Goal: Check status: Check status

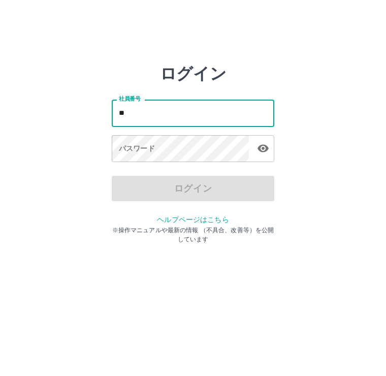
type input "*"
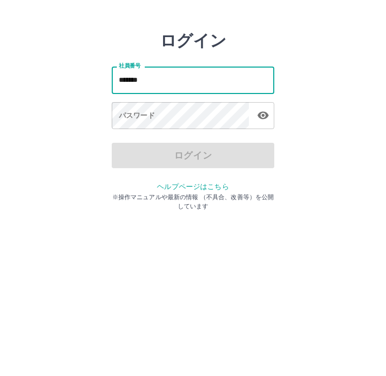
type input "*******"
click at [138, 135] on div "パスワード パスワード" at bounding box center [193, 149] width 163 height 28
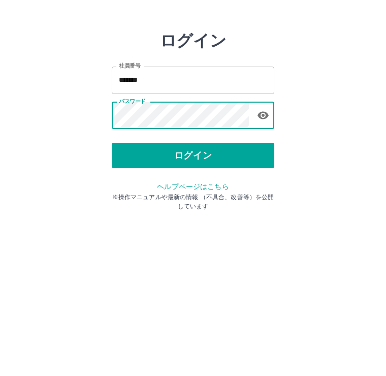
click at [250, 176] on button "ログイン" at bounding box center [193, 188] width 163 height 25
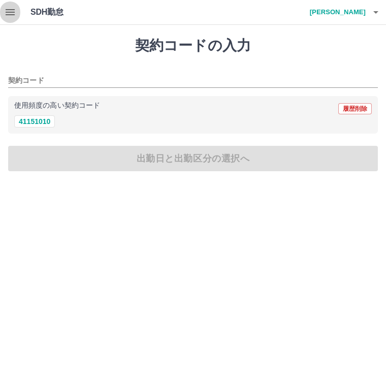
click at [11, 15] on icon "button" at bounding box center [10, 12] width 9 height 6
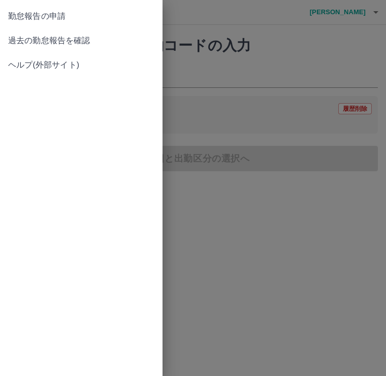
click at [89, 46] on span "過去の勤怠報告を確認" at bounding box center [81, 41] width 146 height 12
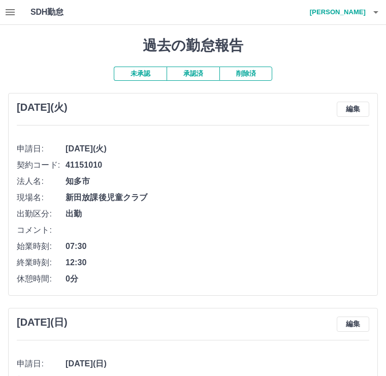
click at [197, 74] on button "承認済" at bounding box center [193, 74] width 53 height 14
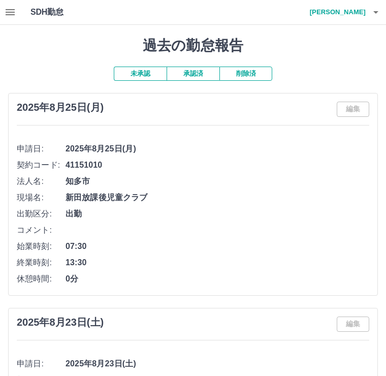
click at [369, 6] on button "button" at bounding box center [376, 12] width 20 height 24
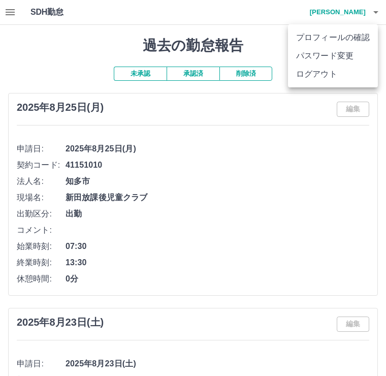
click at [312, 68] on li "ログアウト" at bounding box center [333, 74] width 90 height 18
